Goal: Information Seeking & Learning: Learn about a topic

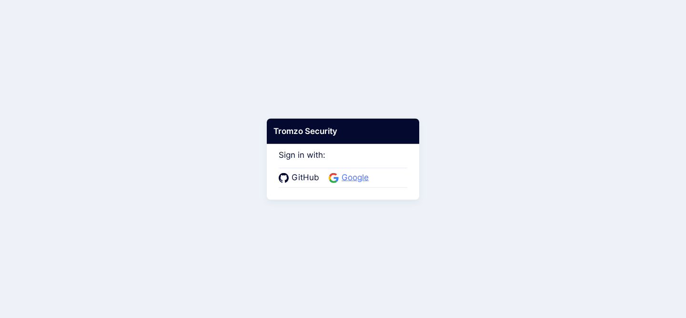
click at [355, 178] on span "Google" at bounding box center [355, 177] width 33 height 12
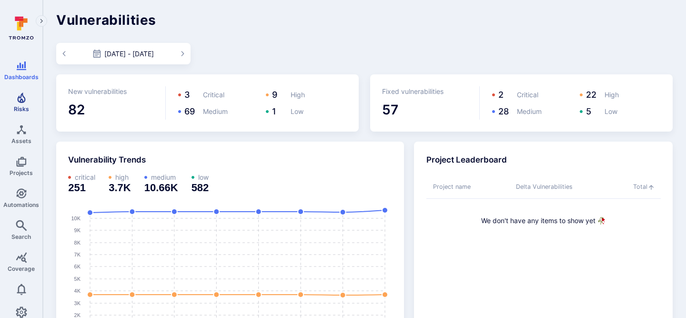
click at [20, 102] on icon "Risks" at bounding box center [21, 97] width 8 height 10
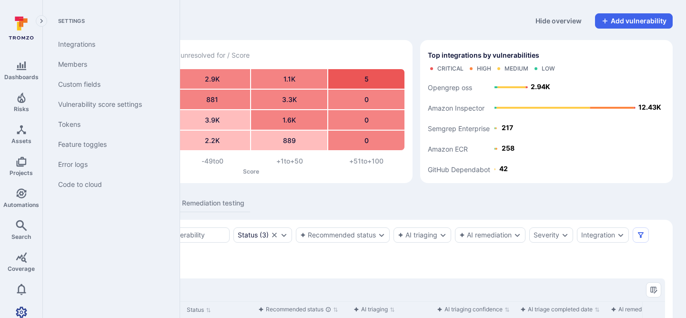
click at [19, 309] on icon "Settings" at bounding box center [21, 311] width 11 height 11
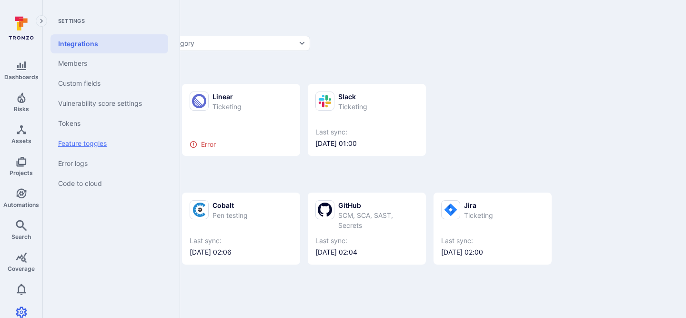
click at [97, 147] on link "Feature toggles" at bounding box center [109, 143] width 118 height 20
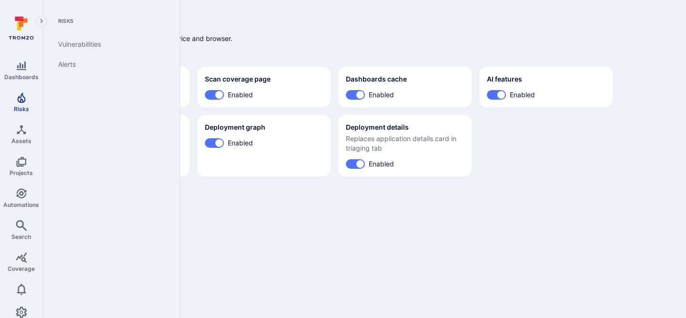
click at [19, 102] on icon "Risks" at bounding box center [21, 97] width 11 height 11
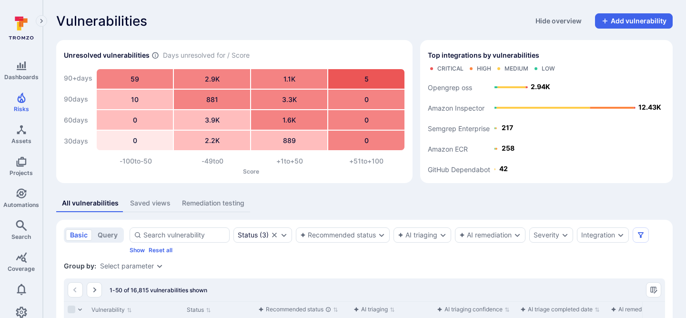
click at [206, 198] on button "Remediation testing" at bounding box center [213, 203] width 74 height 18
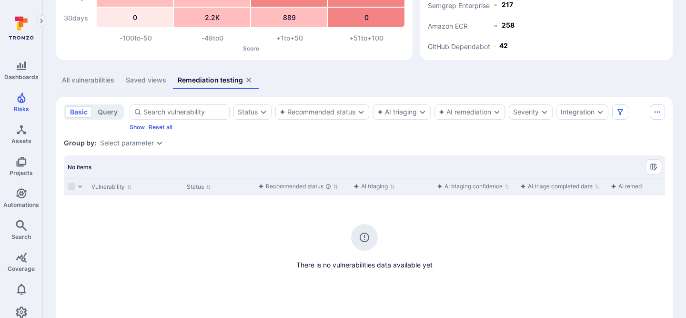
scroll to position [126, 0]
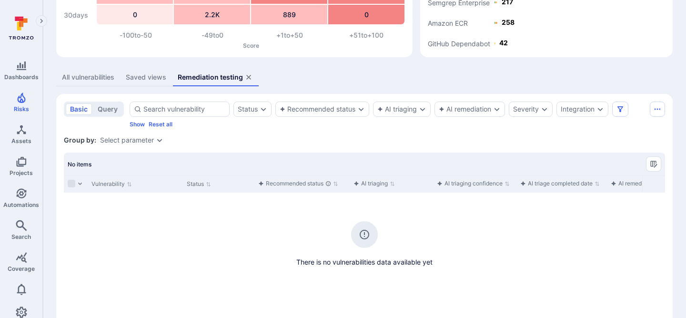
click at [90, 77] on div "All vulnerabilities" at bounding box center [88, 77] width 52 height 10
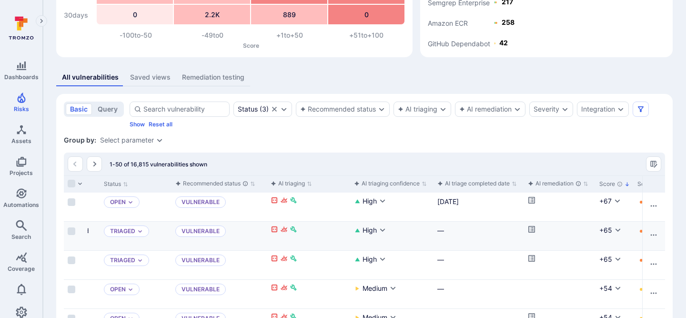
scroll to position [0, 110]
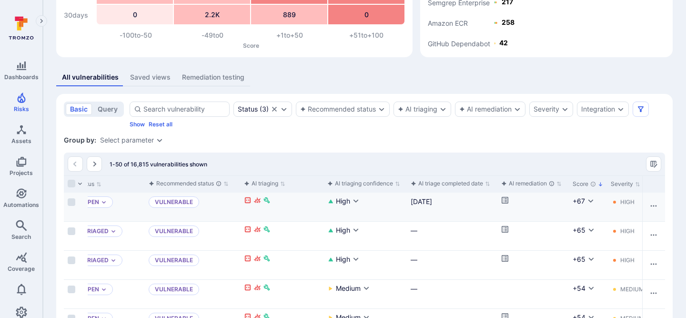
click at [503, 201] on icon "Cell for aiCtx.remediationStatus" at bounding box center [505, 200] width 8 height 8
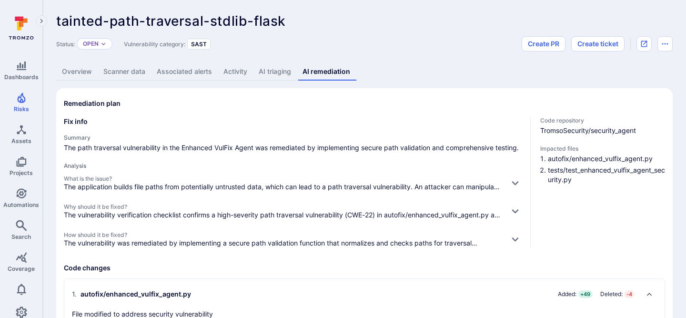
click at [276, 73] on link "AI triaging" at bounding box center [275, 72] width 44 height 18
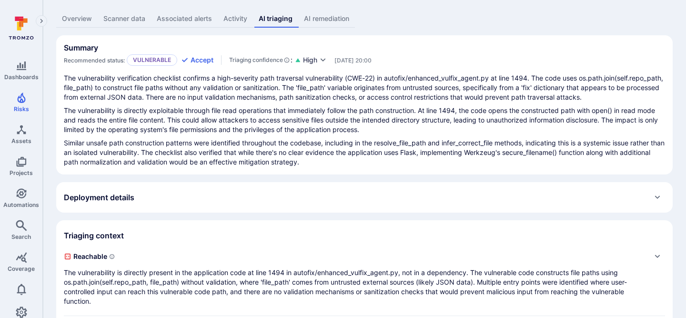
scroll to position [80, 0]
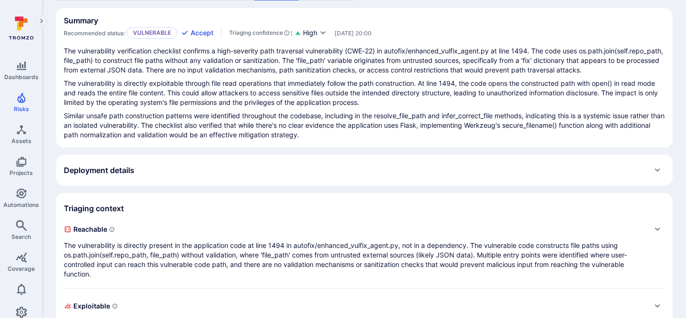
click at [262, 185] on div "Deployment details" at bounding box center [364, 170] width 616 height 30
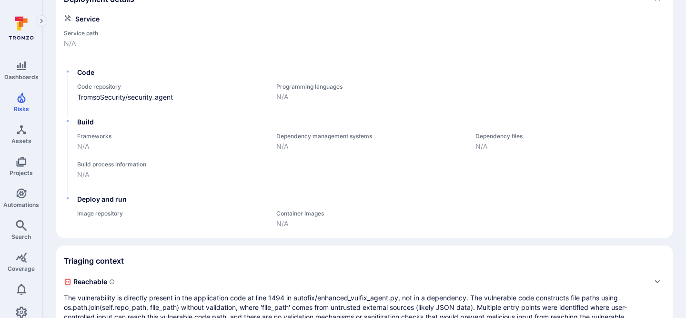
scroll to position [0, 0]
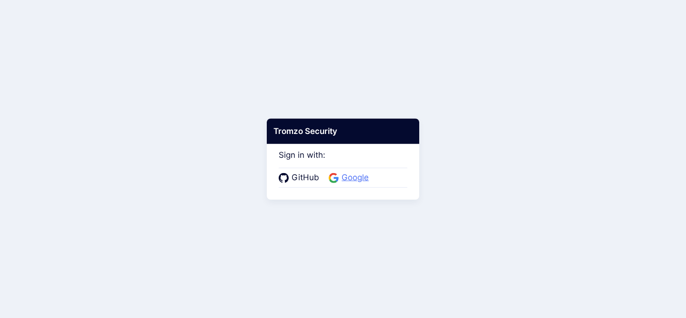
click at [339, 181] on span "Google" at bounding box center [355, 177] width 33 height 12
